Goal: Find specific page/section: Find specific page/section

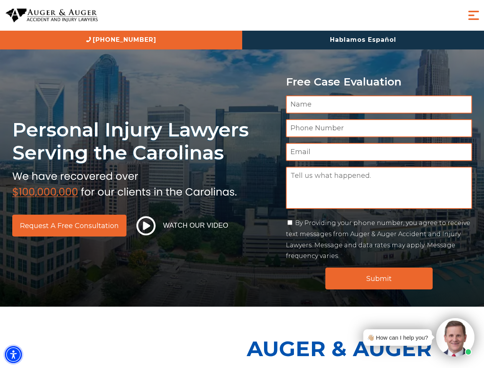
click at [13, 355] on img "Accessibility Menu" at bounding box center [13, 354] width 17 height 17
